Goal: Transaction & Acquisition: Purchase product/service

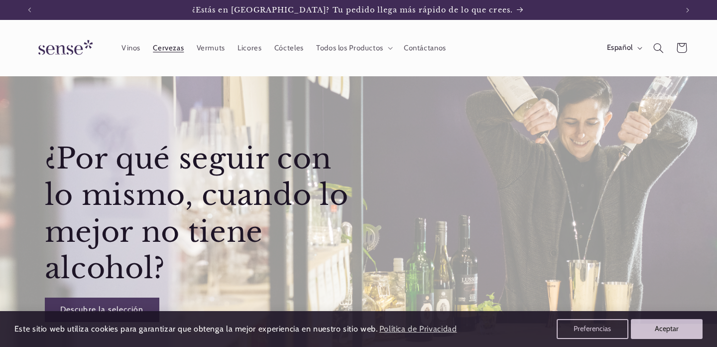
click at [164, 51] on span "Cervezas" at bounding box center [168, 47] width 31 height 9
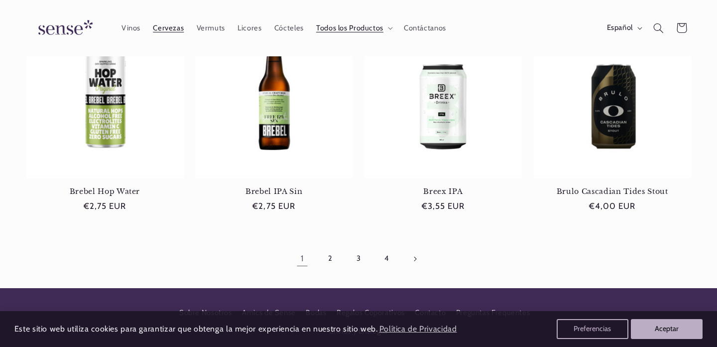
click at [327, 253] on link "2" at bounding box center [330, 258] width 23 height 23
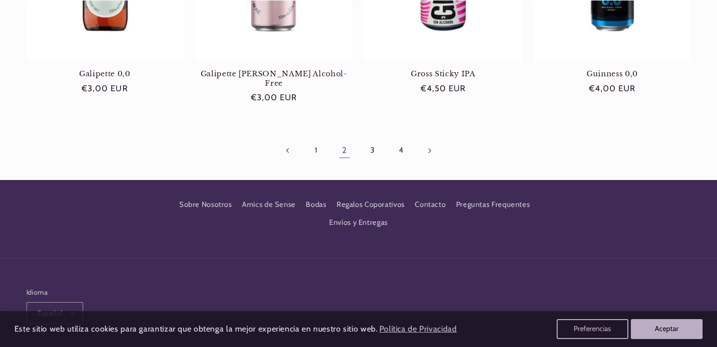
scroll to position [1066, 0]
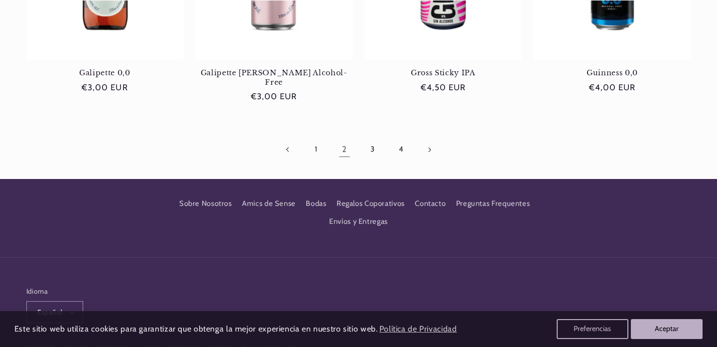
click at [374, 138] on link "3" at bounding box center [372, 149] width 23 height 23
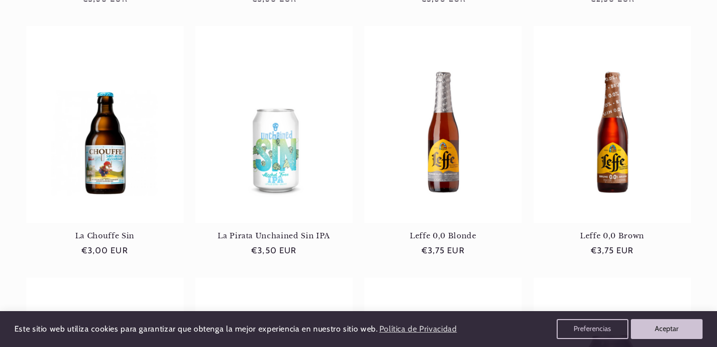
scroll to position [393, 0]
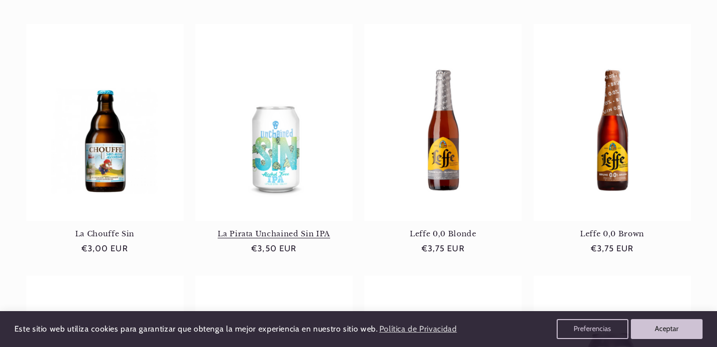
click at [324, 235] on link "La Pirata Unchained Sin IPA" at bounding box center [273, 233] width 157 height 9
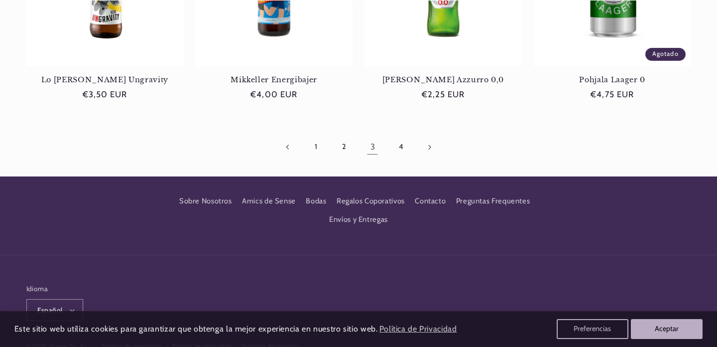
scroll to position [1054, 0]
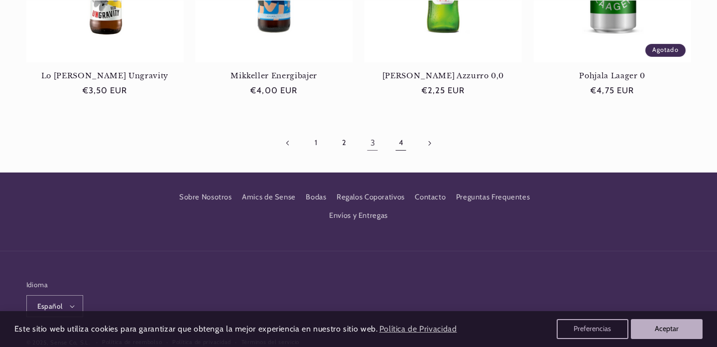
click at [405, 145] on link "4" at bounding box center [401, 143] width 23 height 23
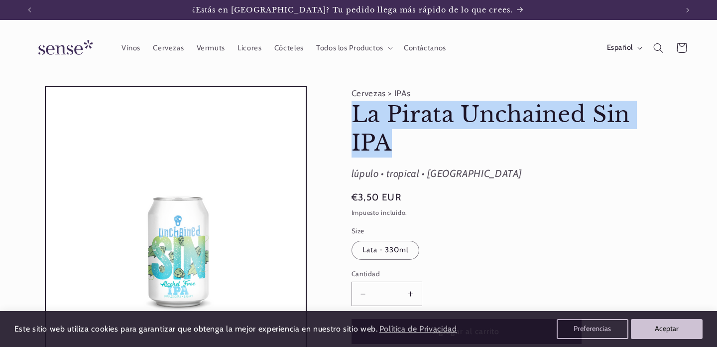
drag, startPoint x: 348, startPoint y: 113, endPoint x: 436, endPoint y: 143, distance: 93.0
click at [436, 143] on div "Cervezas > IPAs La Pirata Unchained Sin IPA La Pirata Unchained Sin IPA lúpulo …" at bounding box center [508, 327] width 366 height 483
copy h1 "La Pirata Unchained Sin IPA"
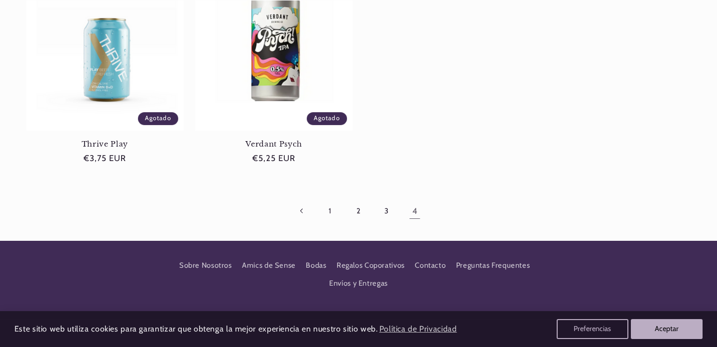
scroll to position [582, 0]
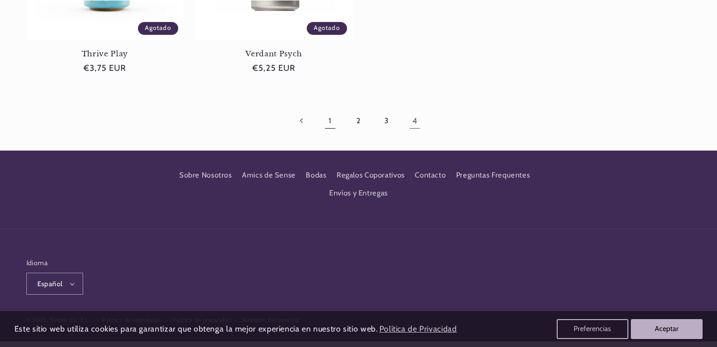
click at [329, 114] on link "1" at bounding box center [330, 120] width 23 height 23
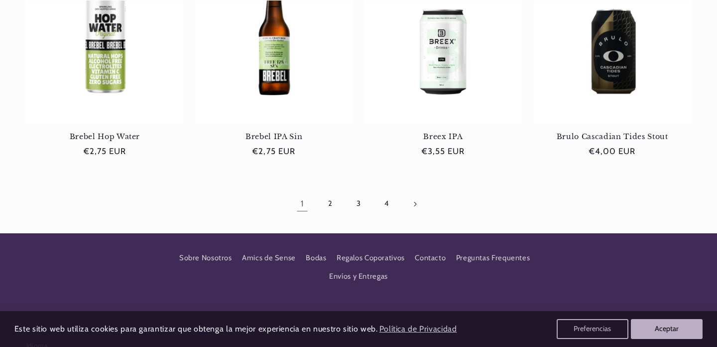
scroll to position [1028, 0]
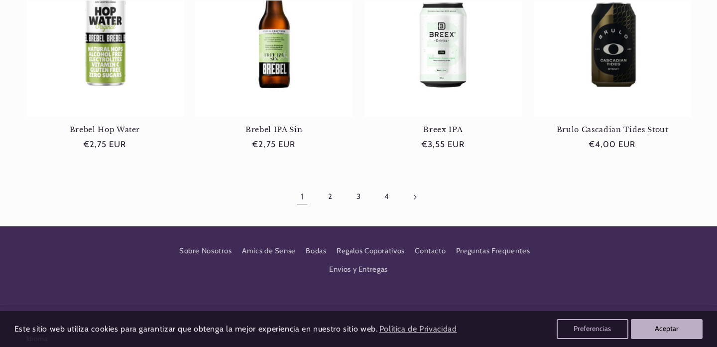
click at [302, 190] on link "1" at bounding box center [302, 196] width 23 height 23
click at [335, 198] on link "2" at bounding box center [330, 196] width 23 height 23
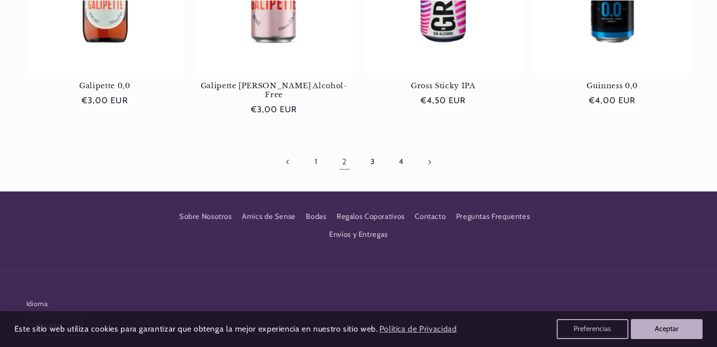
scroll to position [1053, 0]
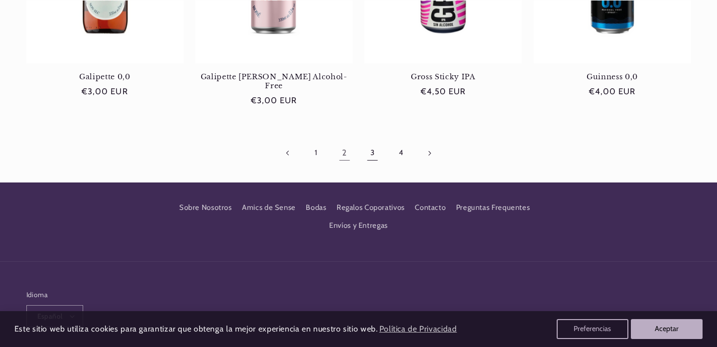
click at [373, 141] on link "3" at bounding box center [372, 152] width 23 height 23
